Goal: Transaction & Acquisition: Subscribe to service/newsletter

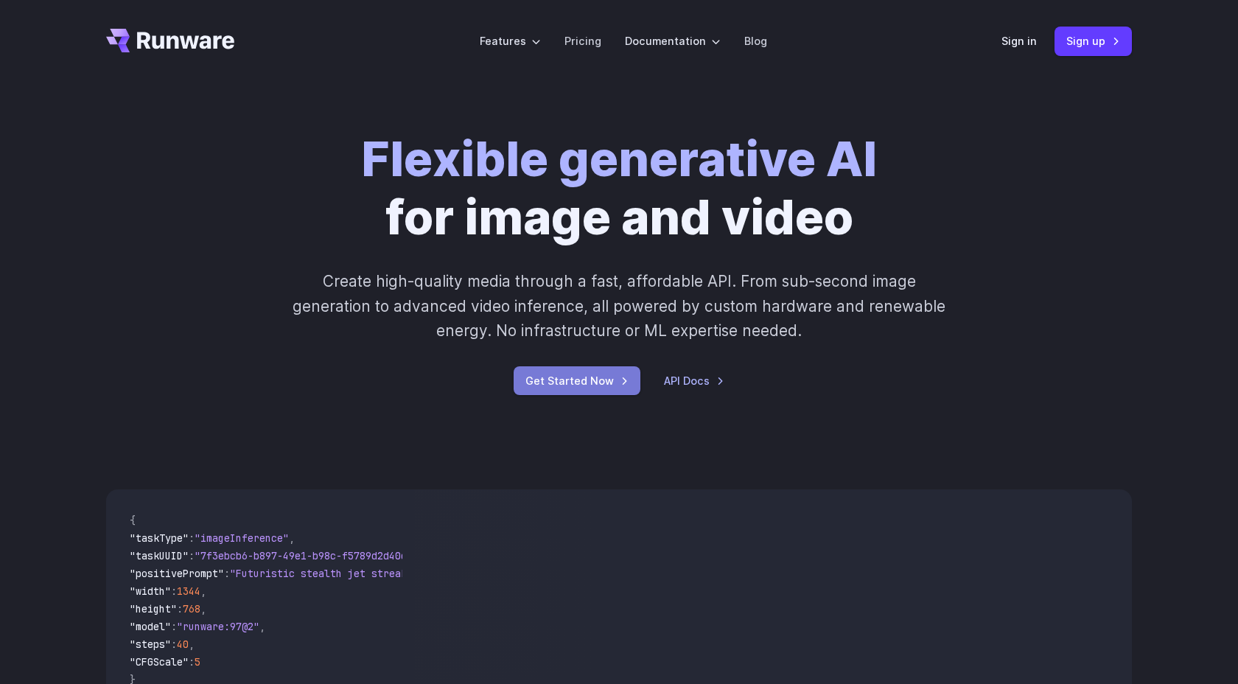
click at [582, 388] on link "Get Started Now" at bounding box center [577, 380] width 127 height 29
click at [1039, 47] on div "Sign in Sign up" at bounding box center [1066, 41] width 130 height 29
click at [1074, 41] on link "Sign up" at bounding box center [1092, 41] width 77 height 29
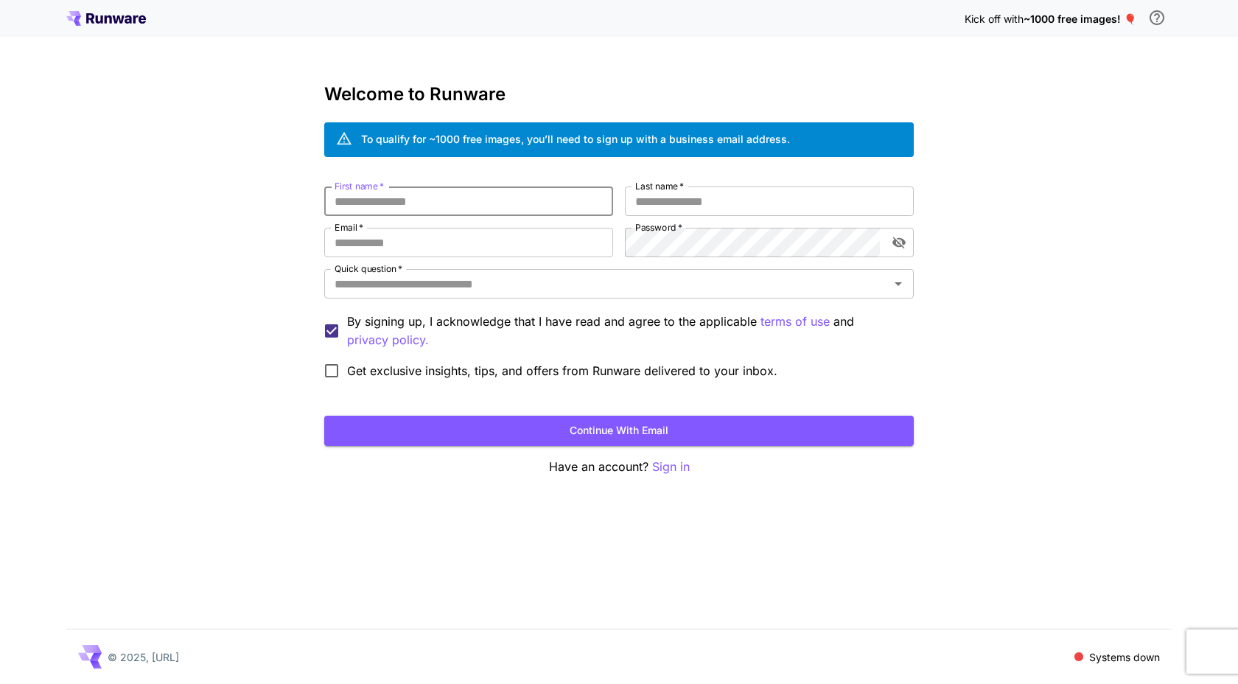
click at [514, 206] on input "First name   *" at bounding box center [468, 200] width 289 height 29
click at [638, 432] on button "Continue with email" at bounding box center [618, 431] width 589 height 30
click at [475, 210] on input "First name   *" at bounding box center [468, 200] width 289 height 29
click at [457, 198] on input "First name   *" at bounding box center [468, 200] width 289 height 29
